Goal: Task Accomplishment & Management: Manage account settings

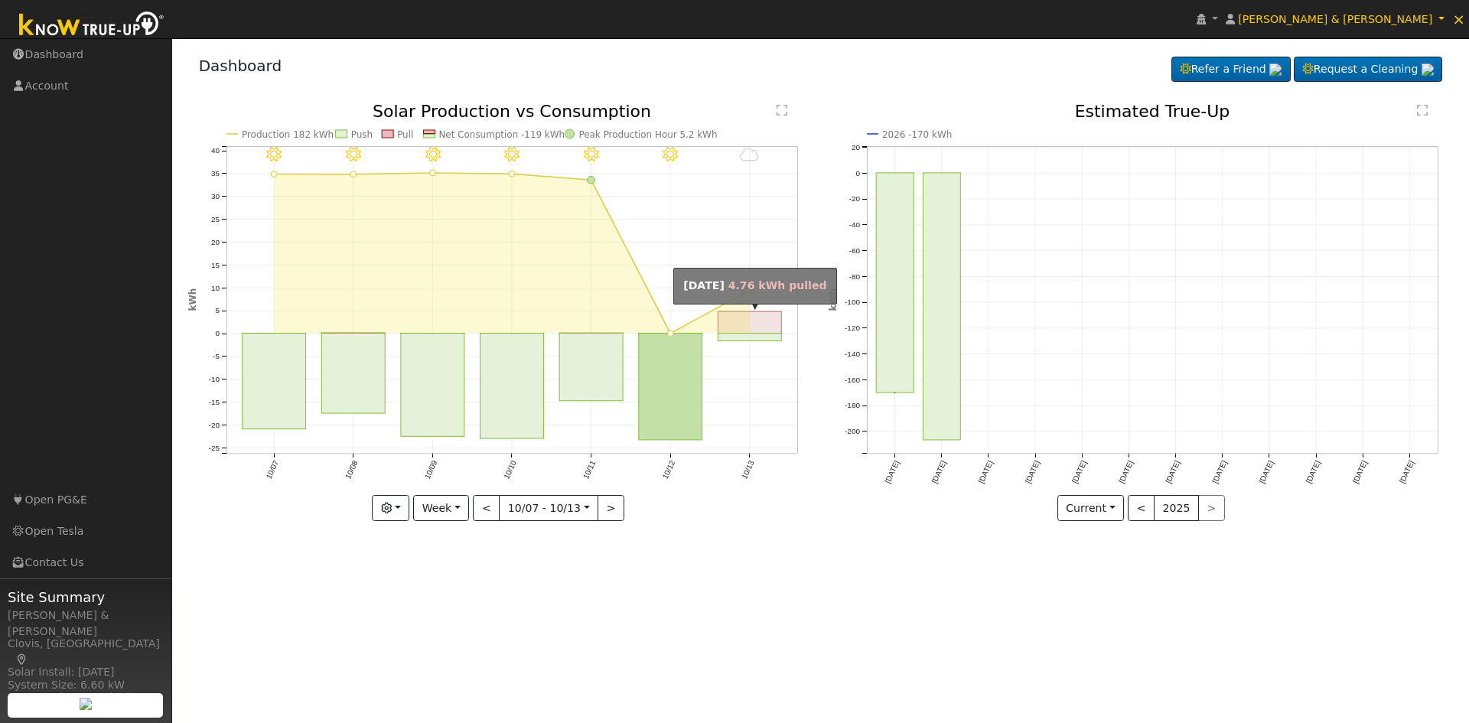
click at [758, 320] on rect "onclick=""" at bounding box center [750, 321] width 64 height 21
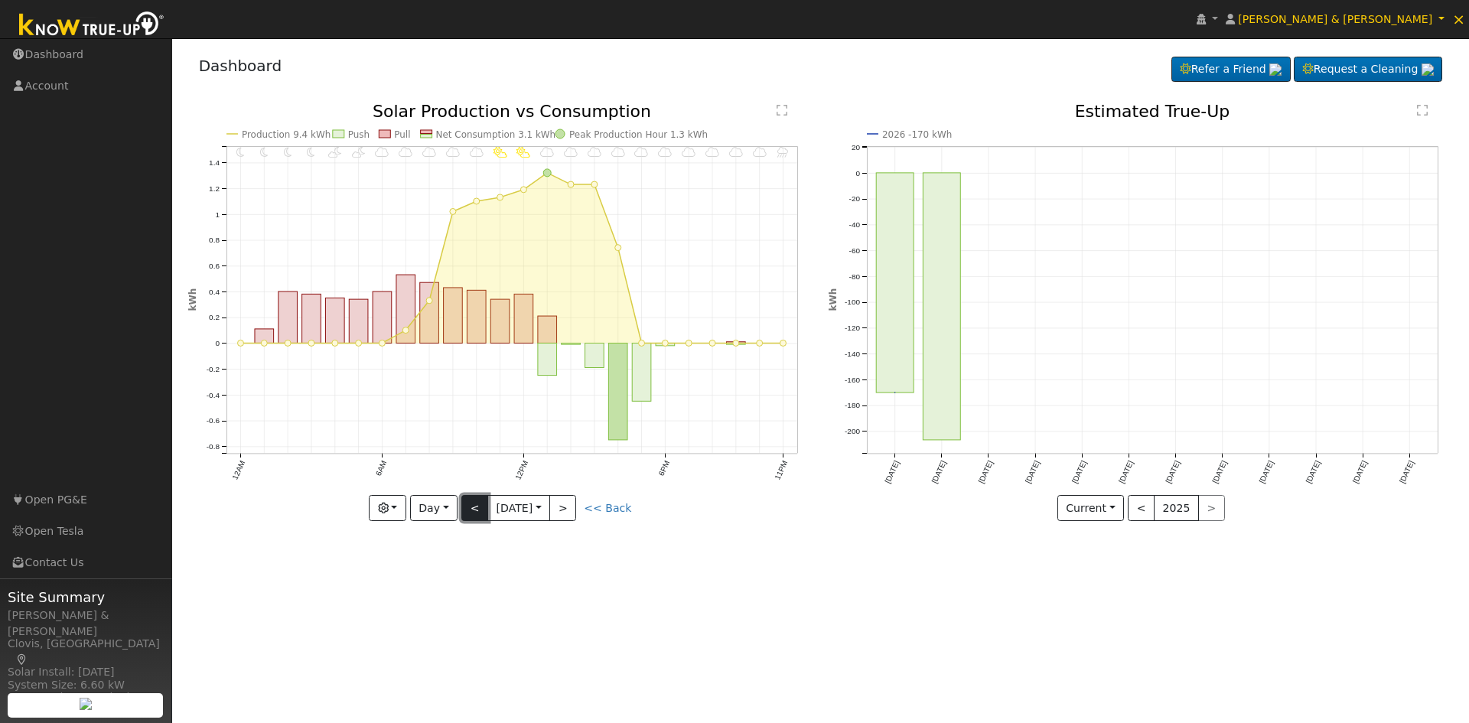
click at [473, 516] on button "<" at bounding box center [474, 508] width 27 height 26
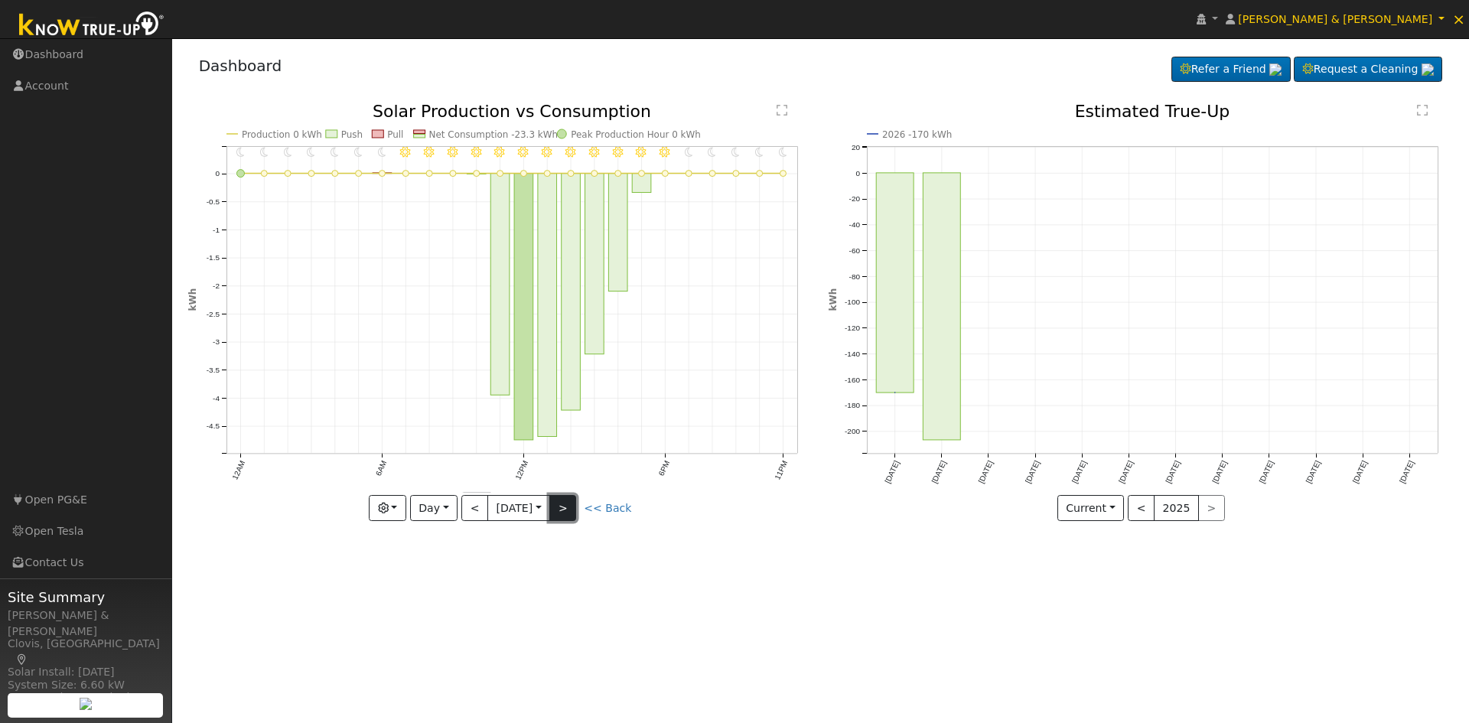
click at [576, 509] on button ">" at bounding box center [562, 508] width 27 height 26
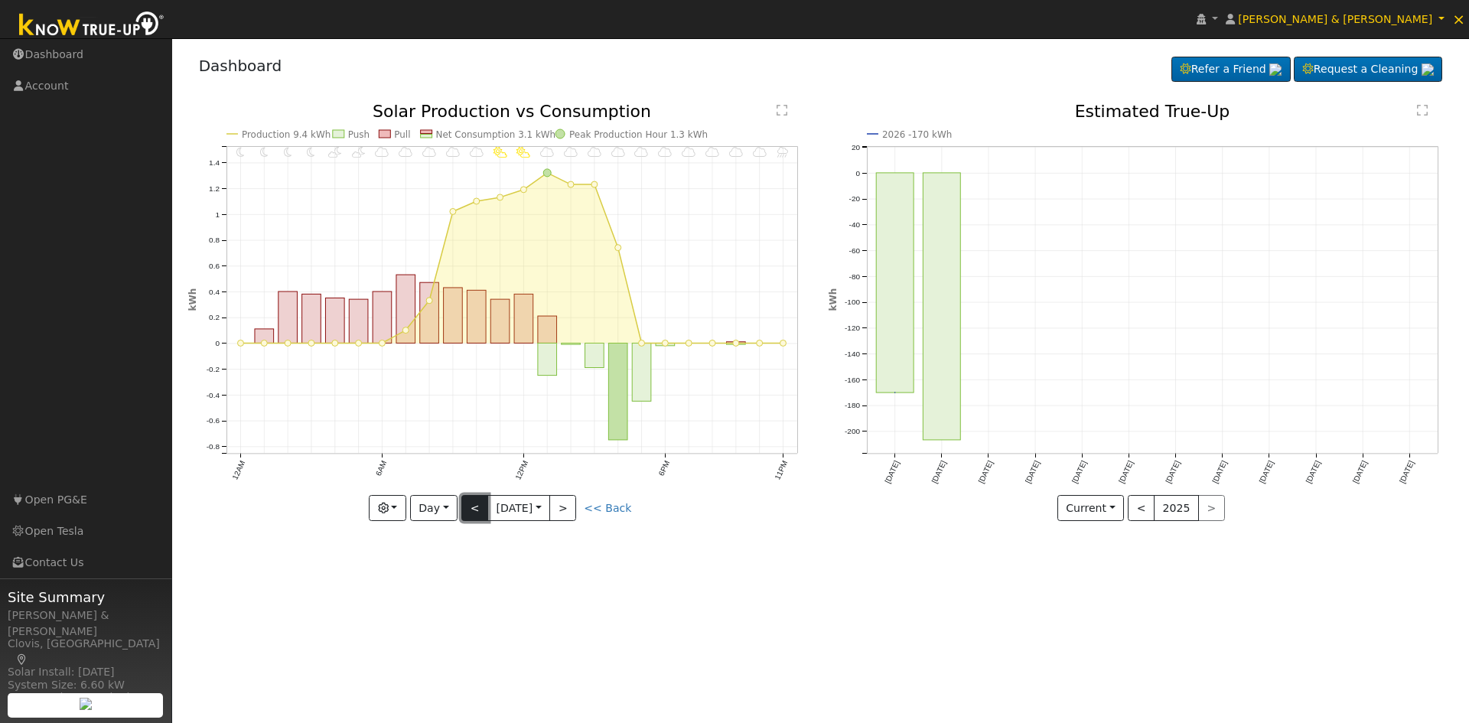
click at [476, 514] on button "<" at bounding box center [474, 508] width 27 height 26
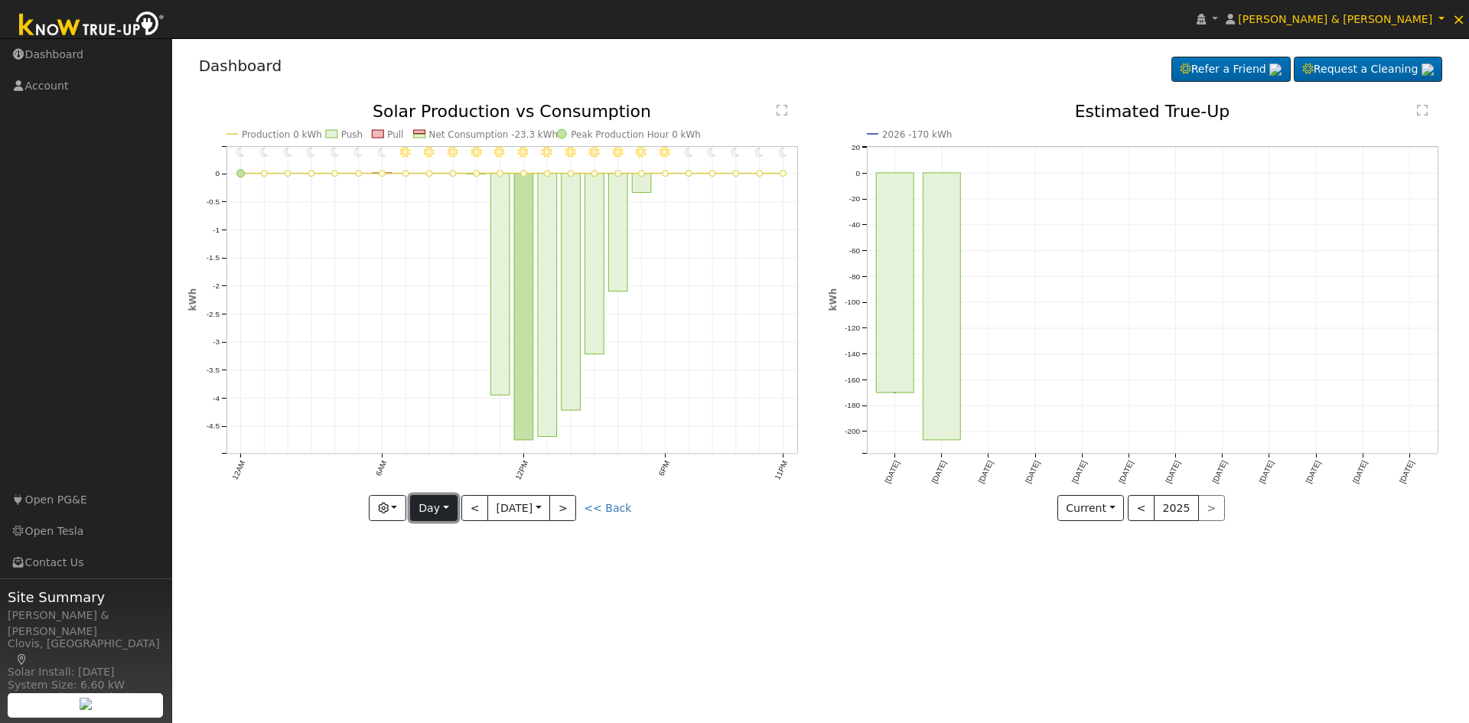
click at [435, 510] on button "Day" at bounding box center [433, 508] width 47 height 26
click at [446, 567] on link "Week" at bounding box center [464, 561] width 106 height 21
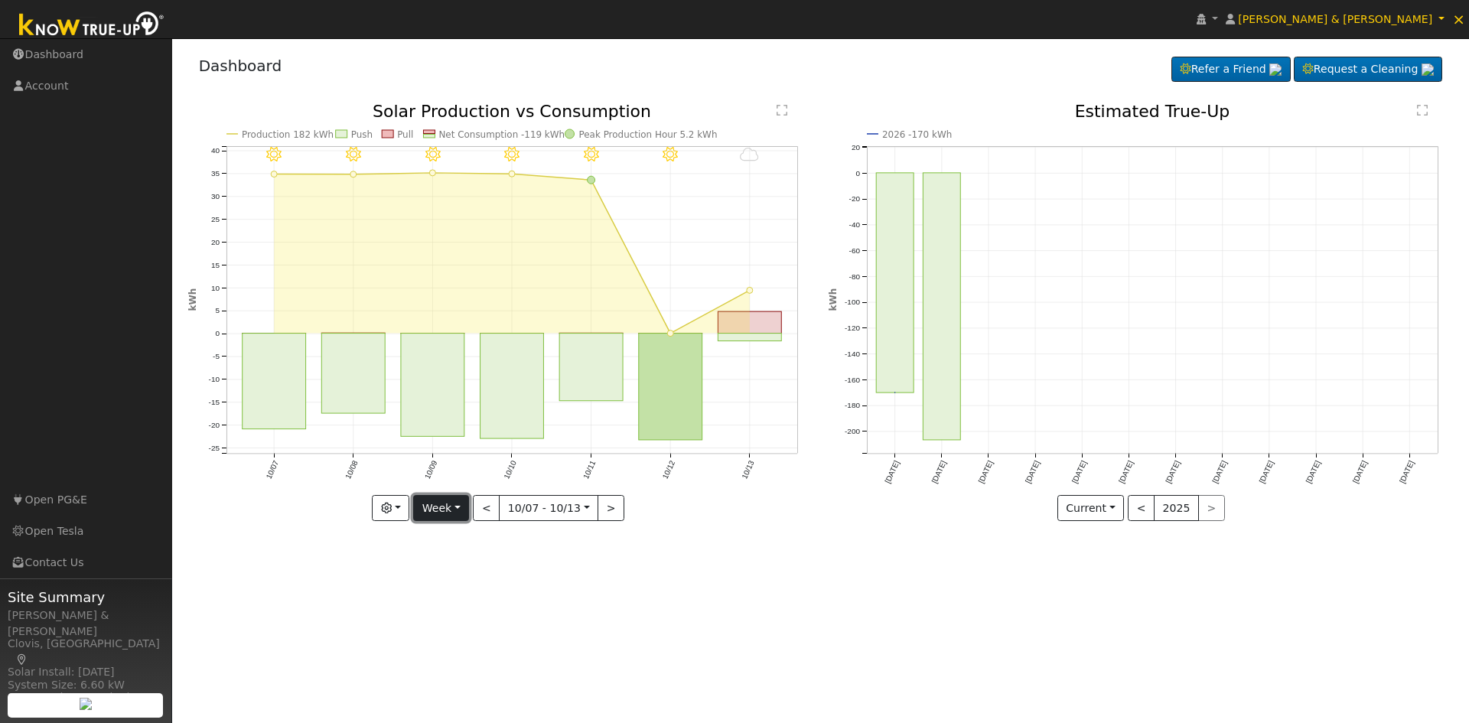
click at [443, 516] on button "Week" at bounding box center [441, 508] width 56 height 26
click at [455, 573] on link "Month" at bounding box center [467, 582] width 106 height 21
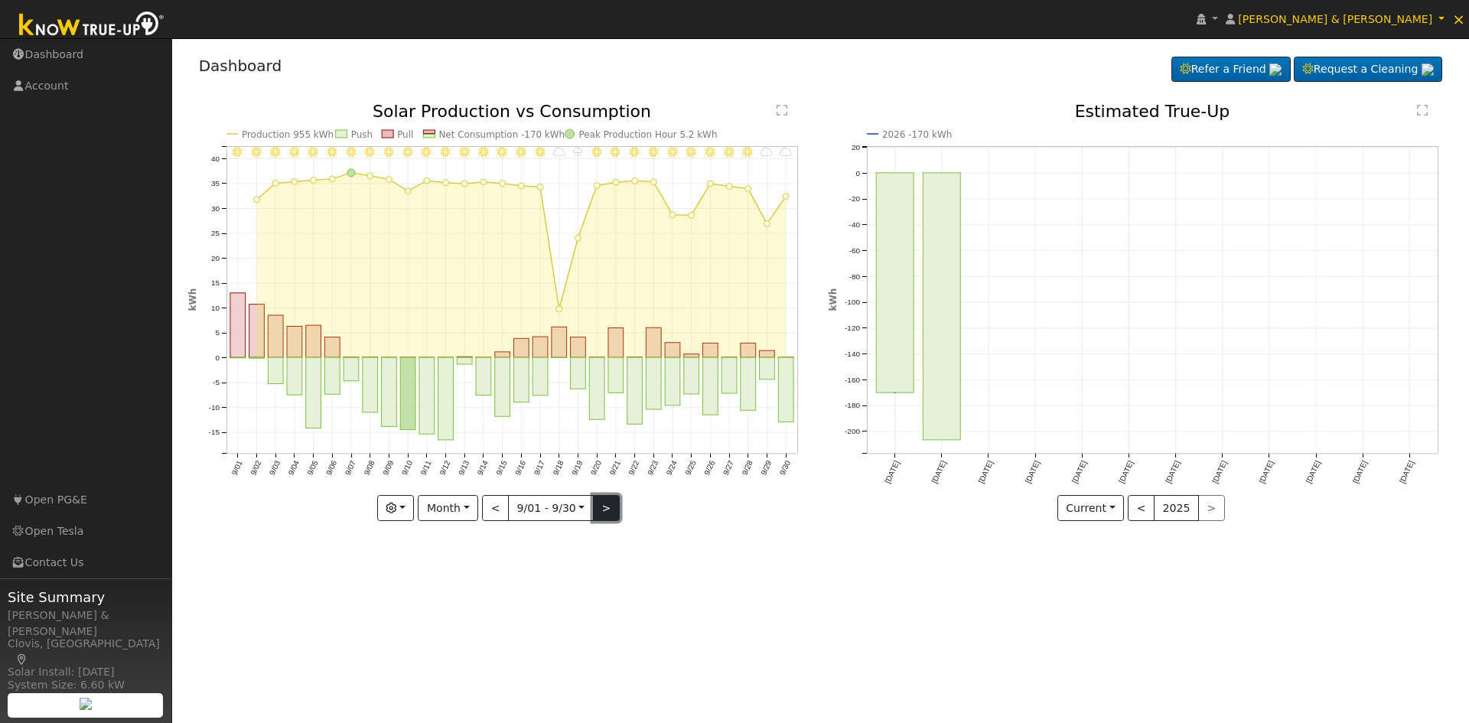
click at [599, 504] on button ">" at bounding box center [606, 508] width 27 height 26
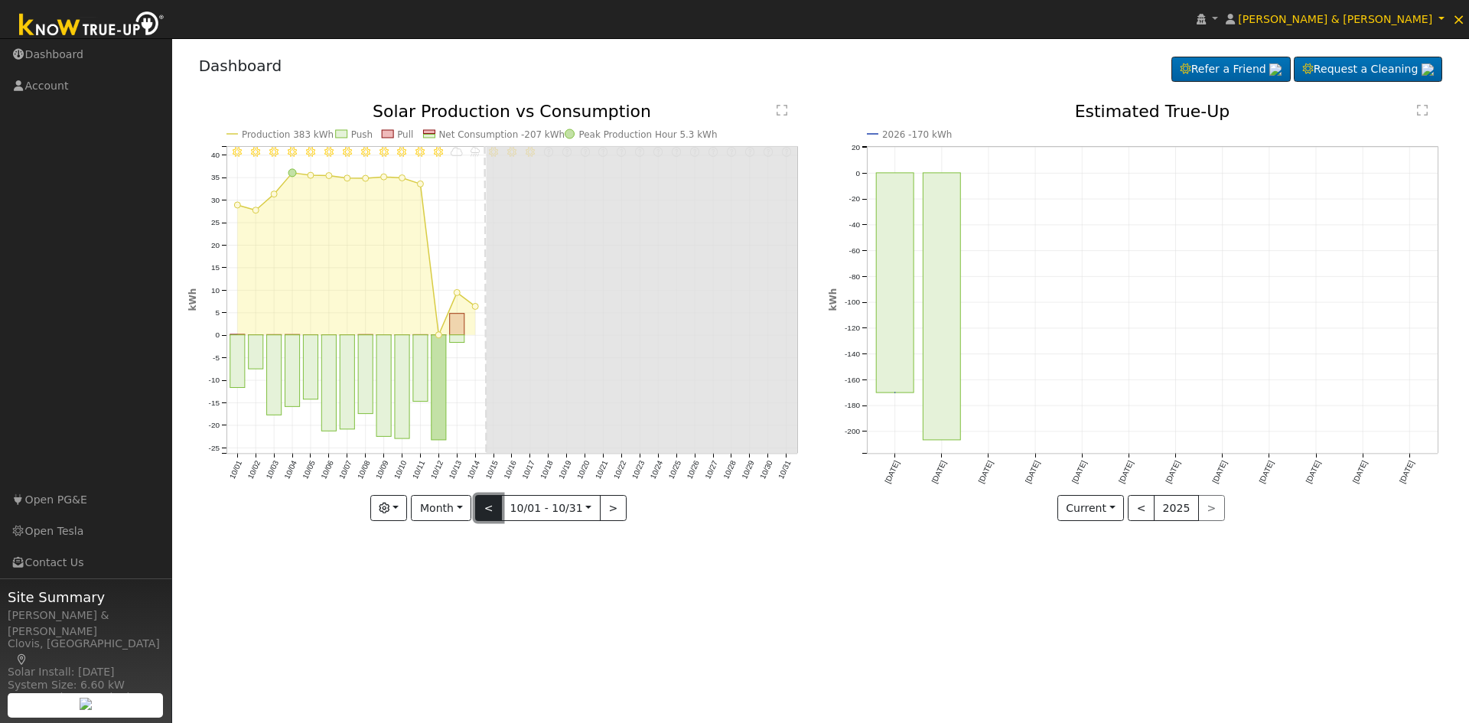
click at [484, 511] on button "<" at bounding box center [488, 508] width 27 height 26
type input "2025-09-01"
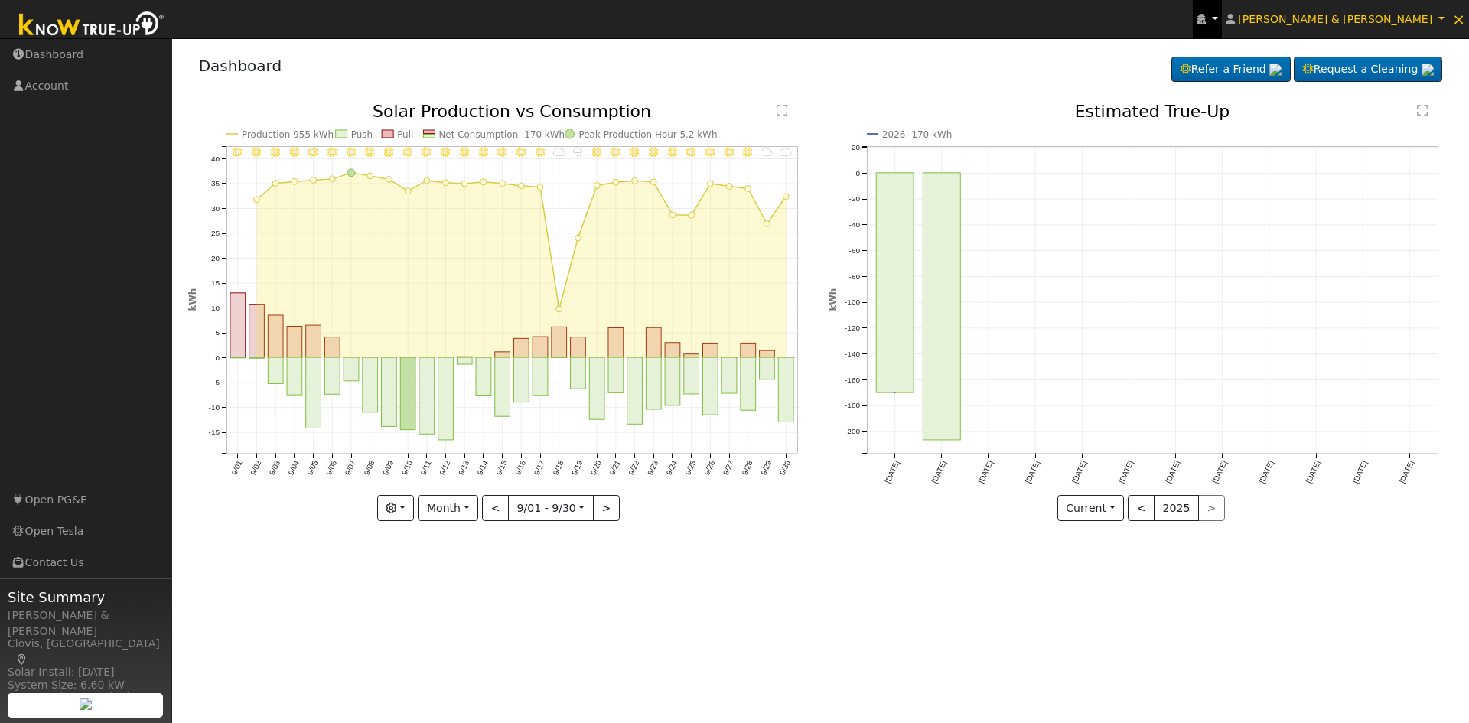
click at [1222, 10] on link at bounding box center [1207, 19] width 29 height 38
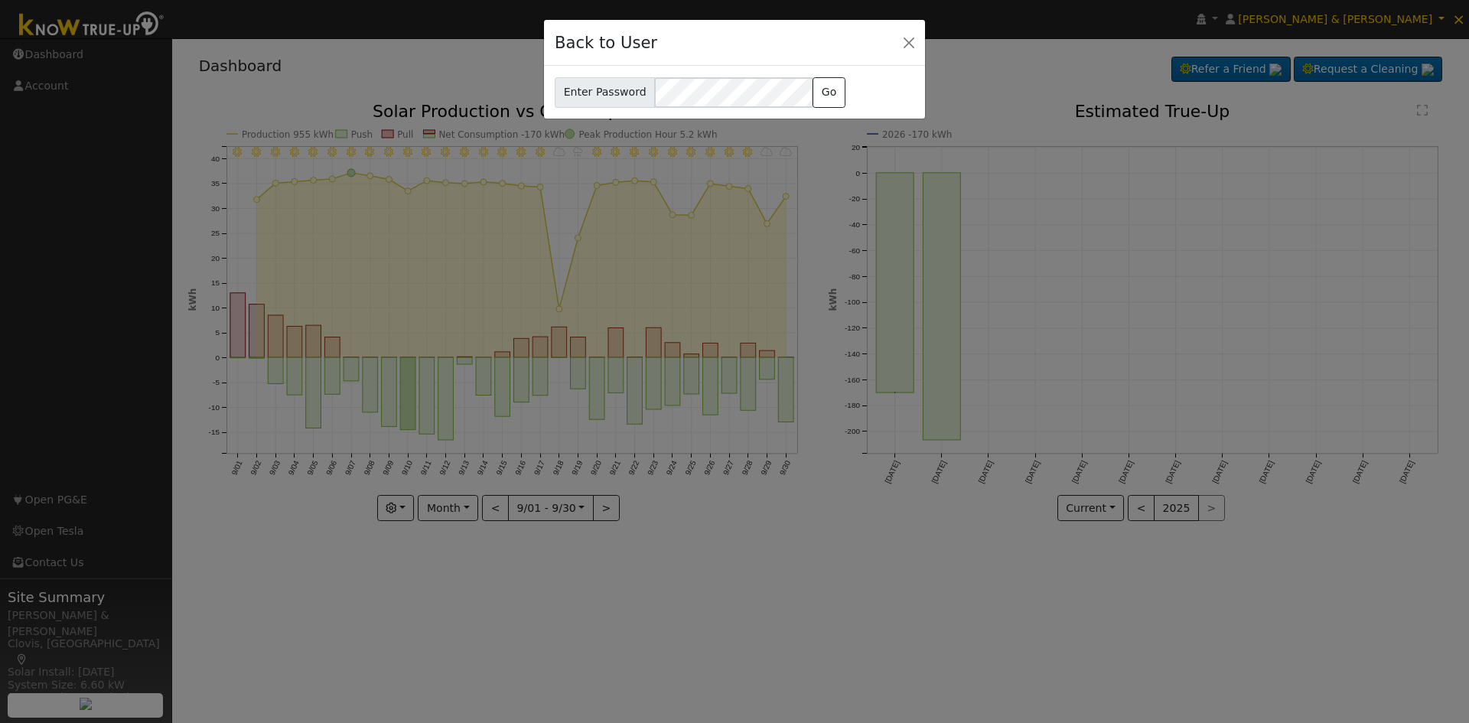
click at [896, 42] on div "Back to User" at bounding box center [734, 43] width 381 height 47
click at [913, 40] on button "Close" at bounding box center [908, 41] width 21 height 21
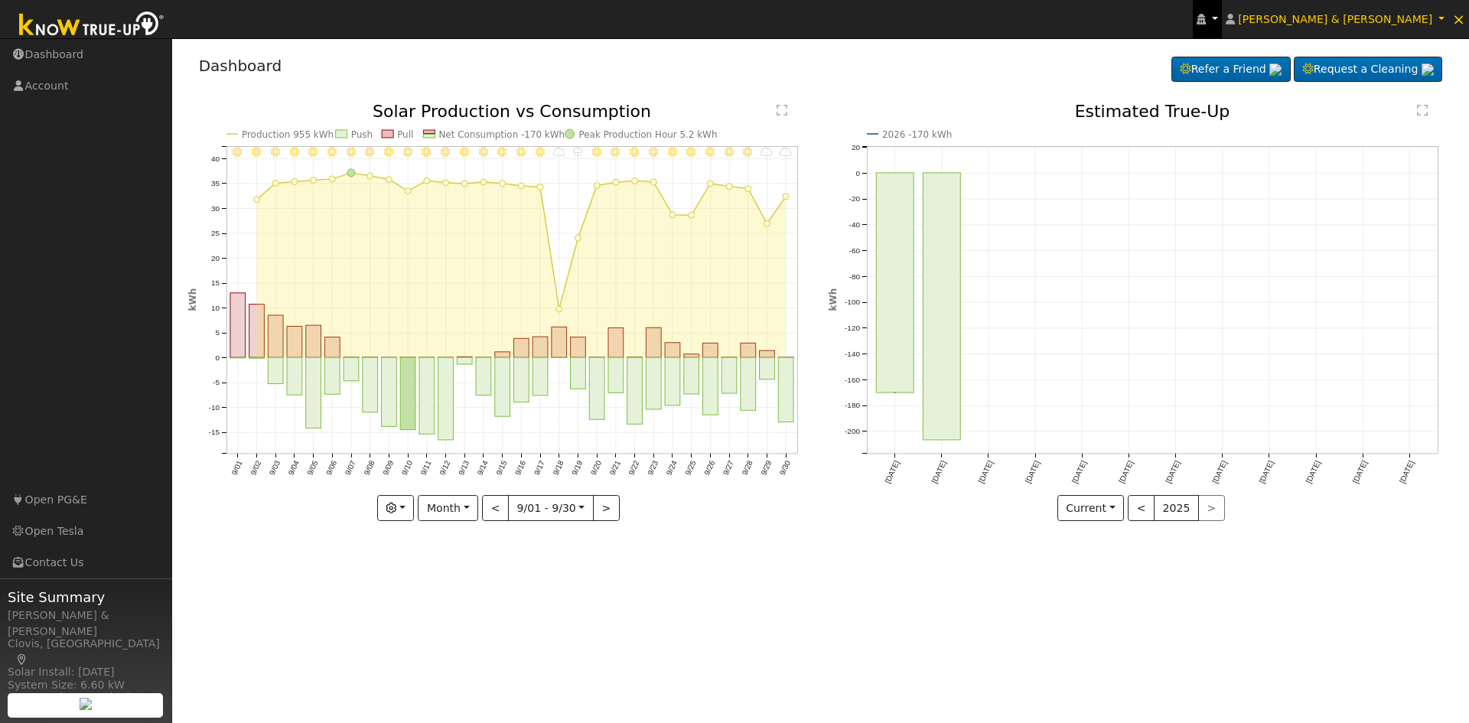
click at [1222, 11] on link at bounding box center [1207, 19] width 29 height 38
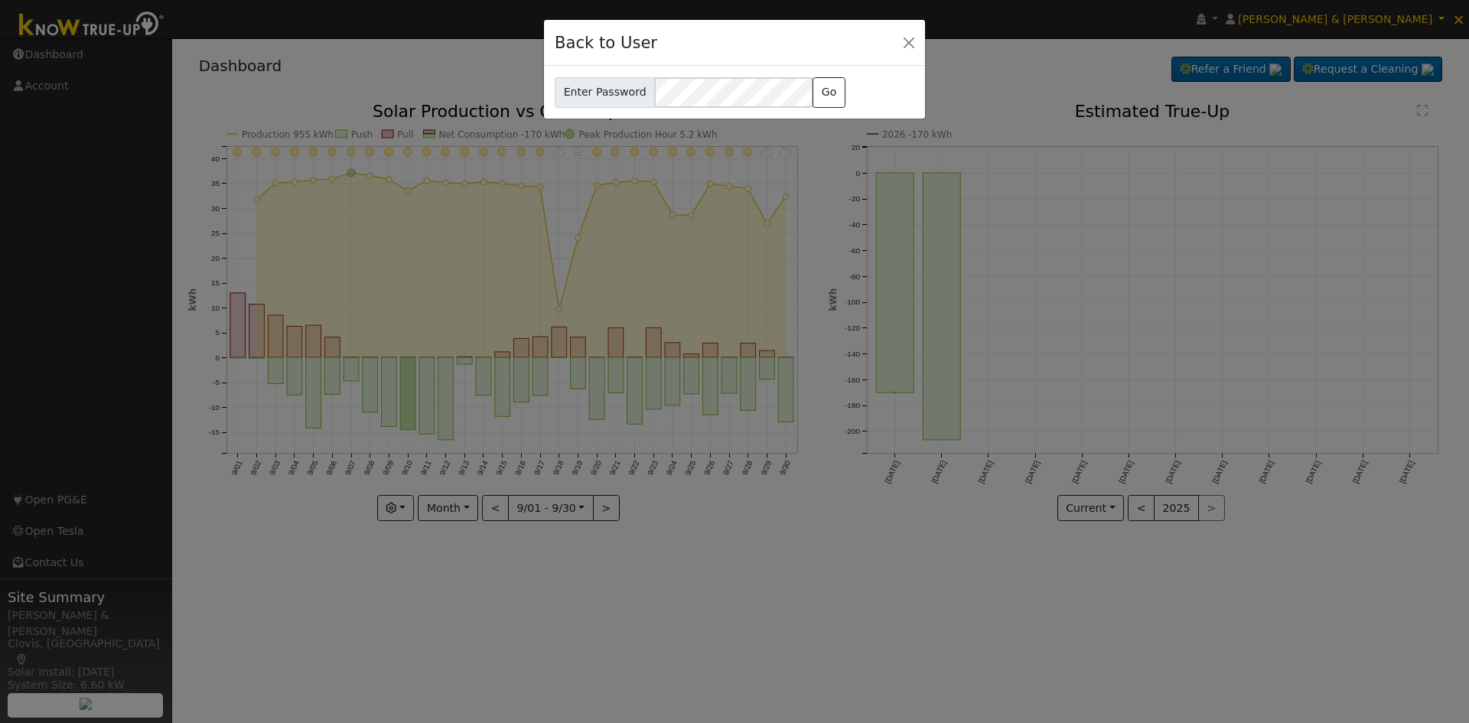
click at [1327, 16] on div "Back to User Enter Password Go" at bounding box center [734, 361] width 1469 height 723
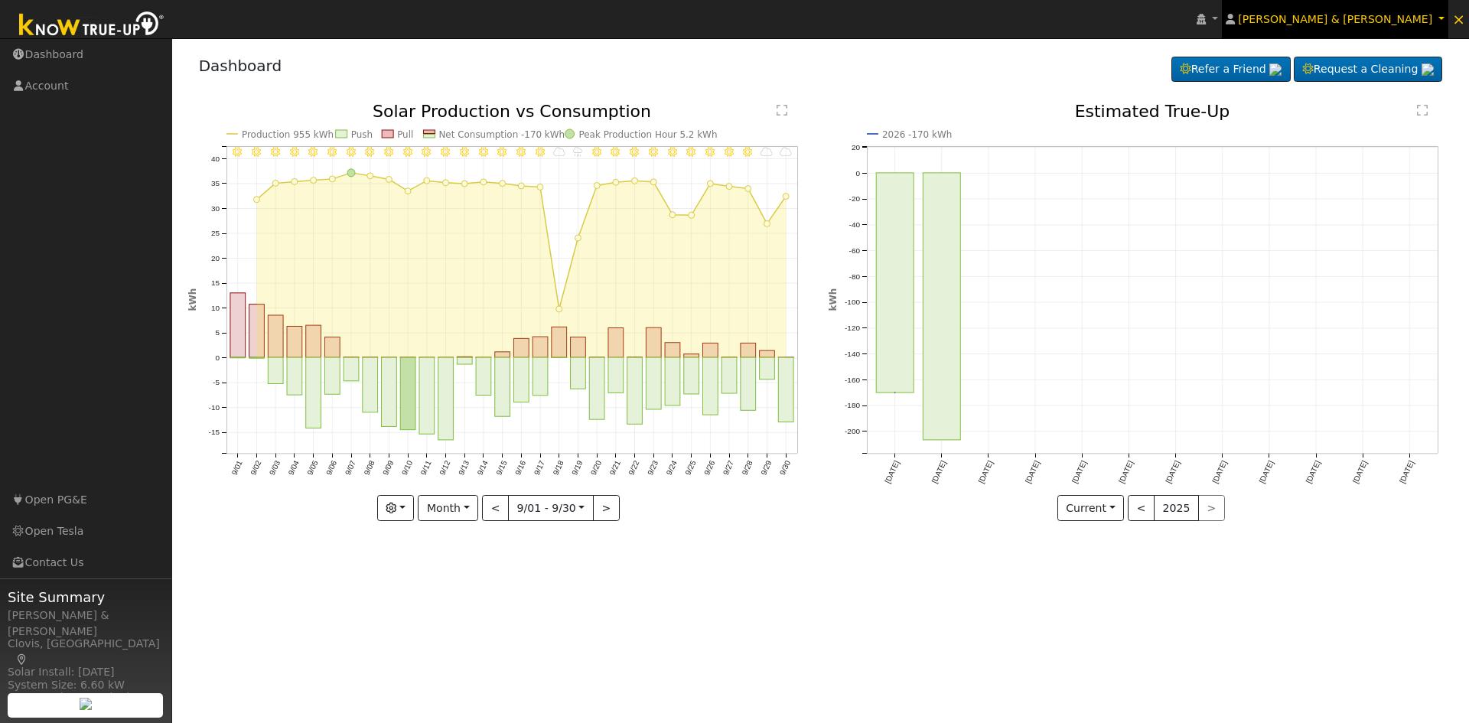
click at [1356, 22] on span "Logoluso, Danielle & Mason, Garrett" at bounding box center [1335, 19] width 194 height 12
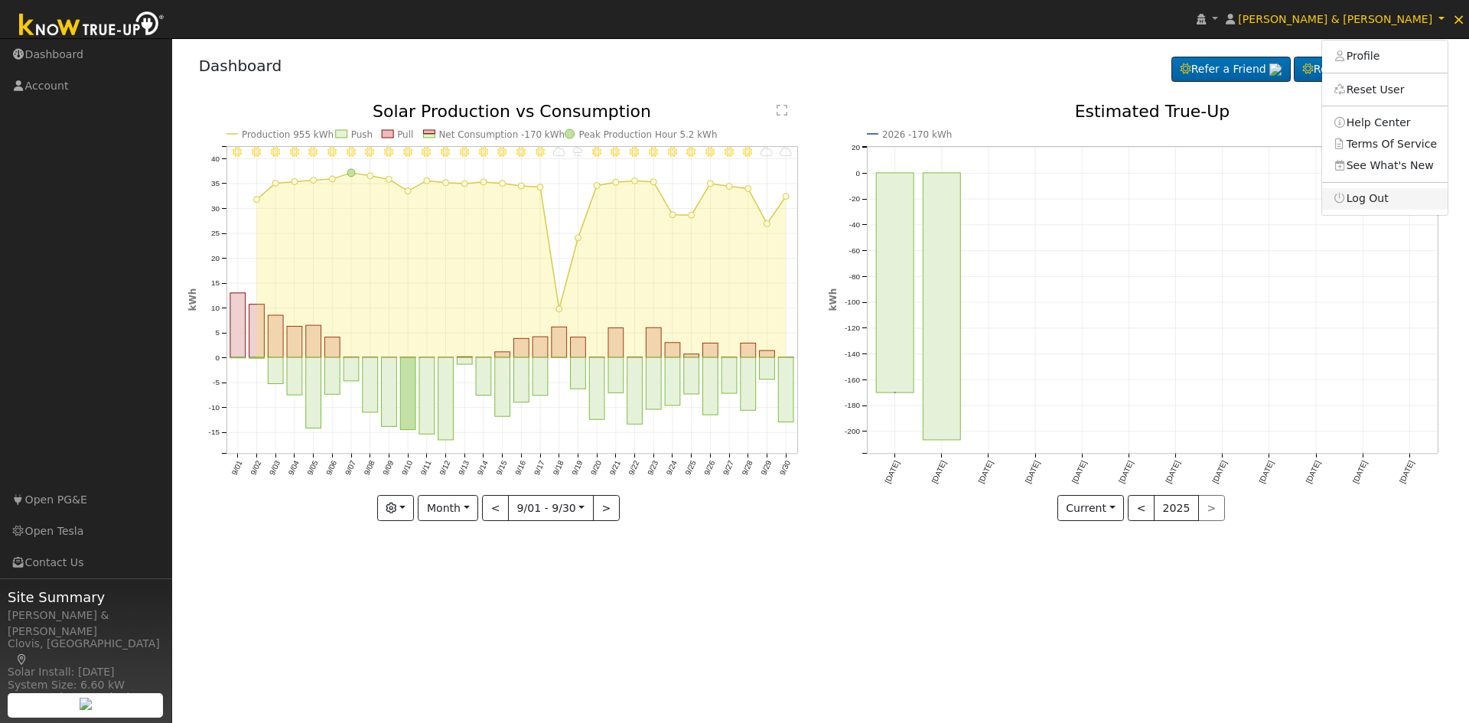
click at [1382, 205] on link "Log Out" at bounding box center [1384, 198] width 125 height 21
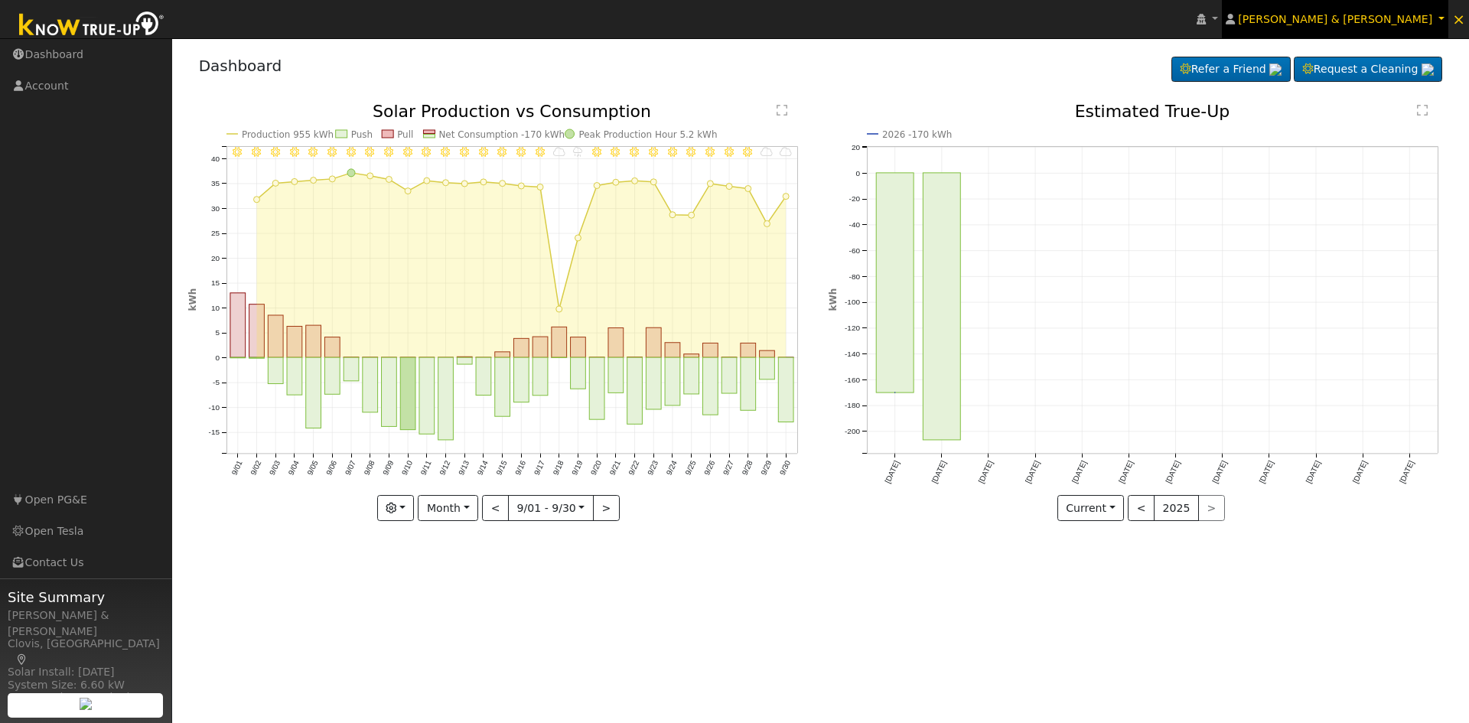
click at [1398, 27] on link "Logoluso, Danielle & Mason, Garrett" at bounding box center [1335, 19] width 226 height 38
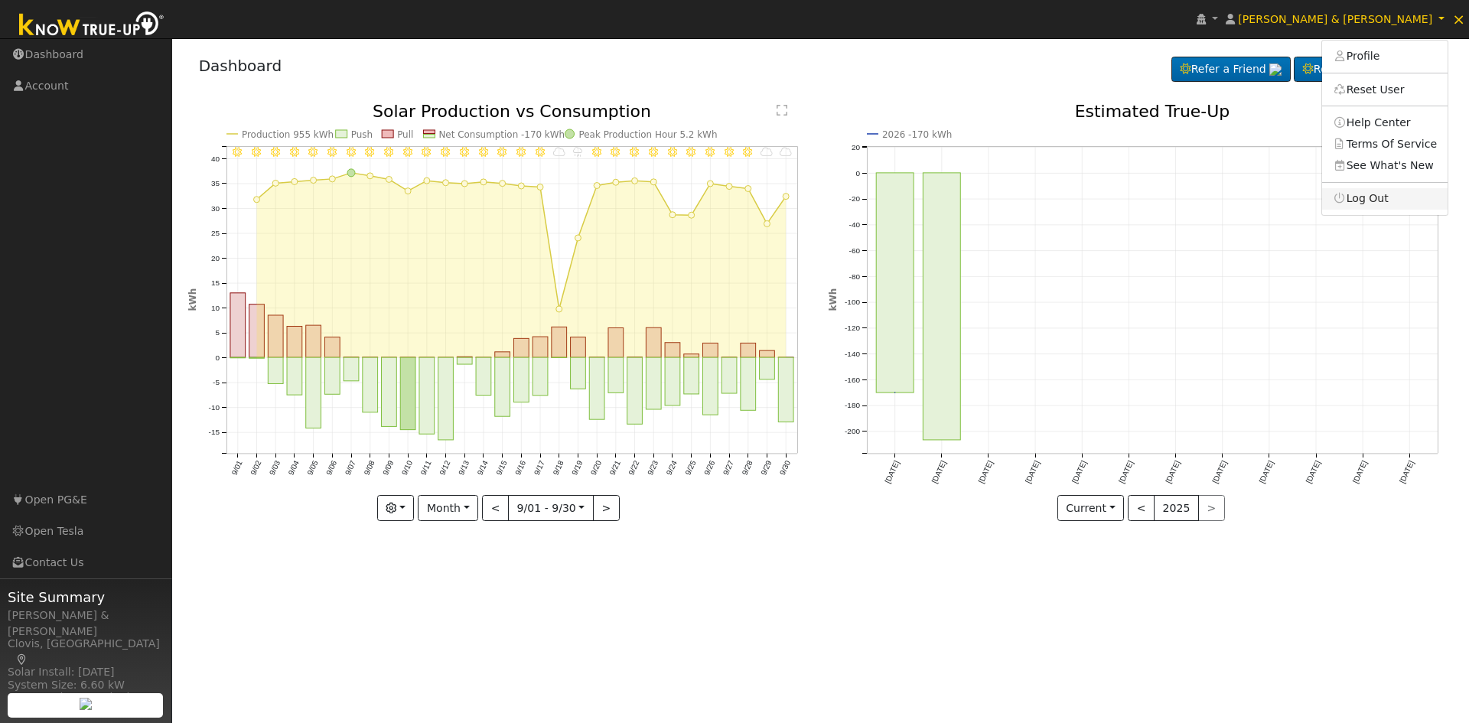
click at [1381, 196] on link "Log Out" at bounding box center [1384, 198] width 125 height 21
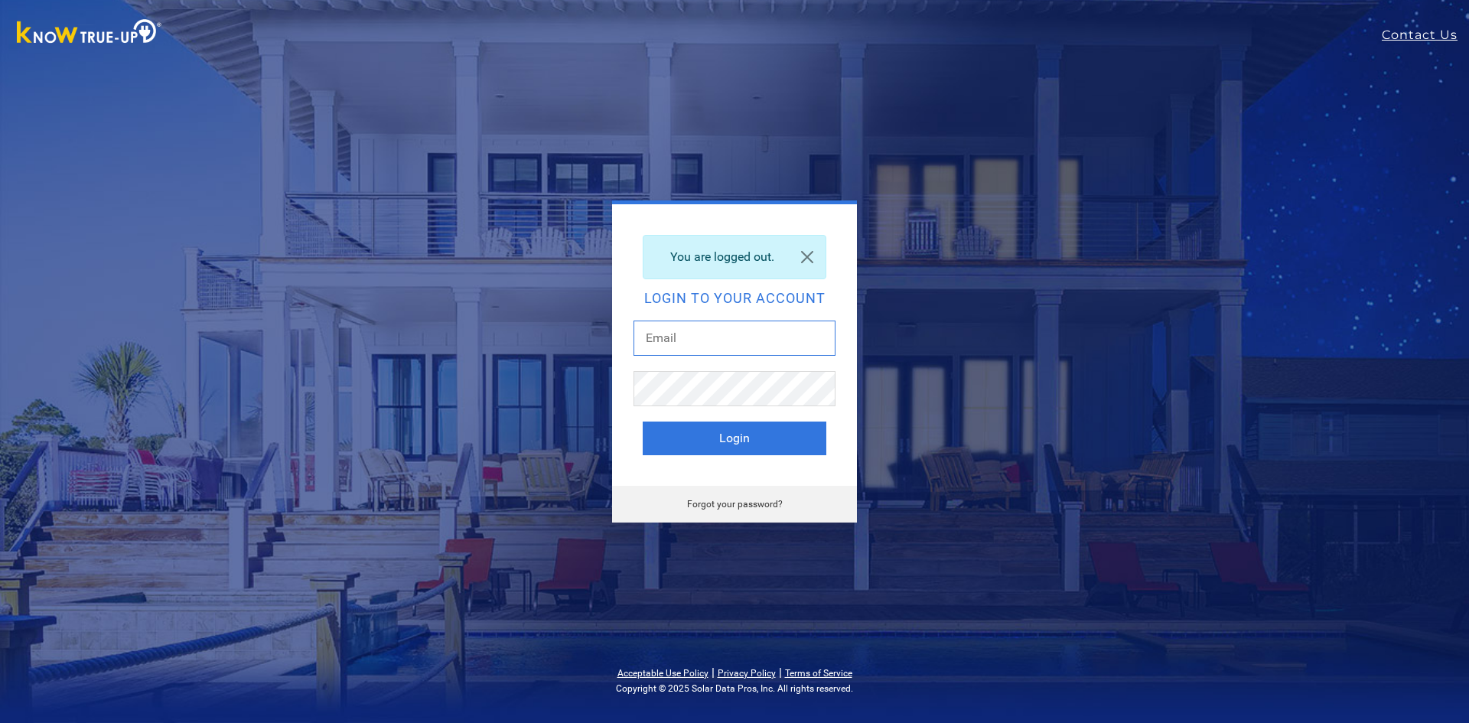
click at [690, 347] on input "text" at bounding box center [735, 338] width 202 height 35
type input "[EMAIL_ADDRESS][DOMAIN_NAME]"
click at [786, 438] on button "Login" at bounding box center [735, 439] width 184 height 34
